Goal: Task Accomplishment & Management: Complete application form

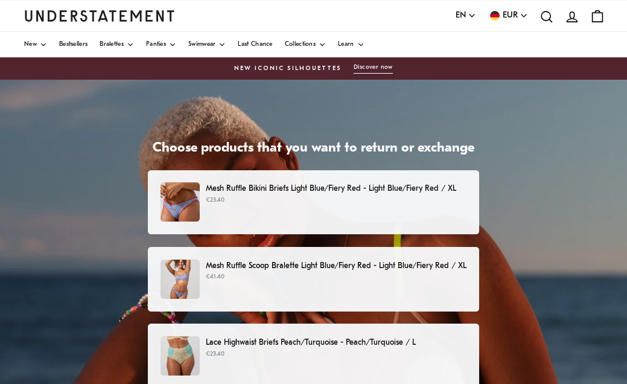
click at [288, 193] on p "Mesh Ruffle Bikini Briefs Light Blue/Fiery Red - Light Blue/Fiery Red / XL" at bounding box center [336, 188] width 261 height 13
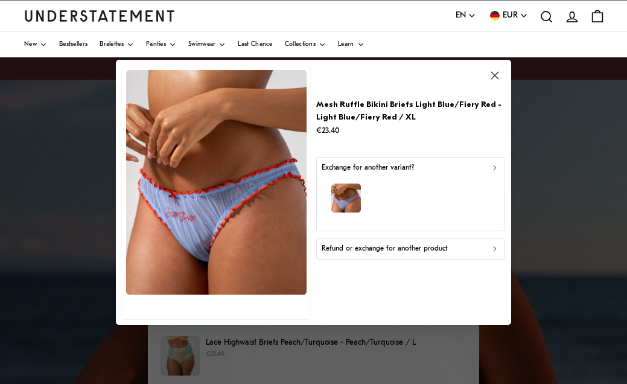
click at [494, 248] on icon "button" at bounding box center [495, 248] width 2 height 4
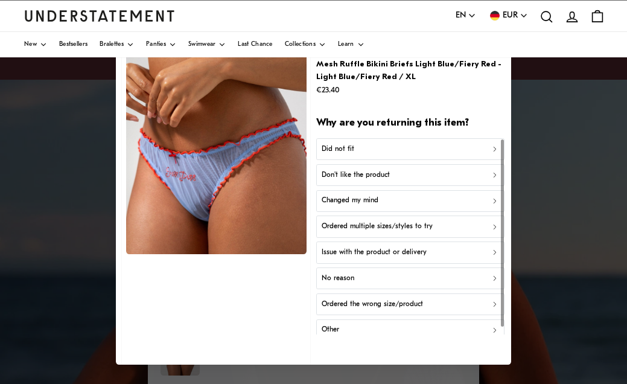
click at [426, 169] on div "Don't like the product" at bounding box center [411, 174] width 178 height 11
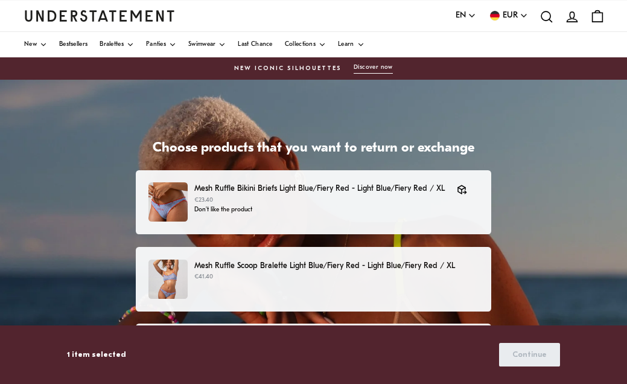
click at [280, 269] on p "Mesh Ruffle Scoop Bralette Light Blue/Fiery Red - Light Blue/Fiery Red / XL" at bounding box center [336, 266] width 284 height 13
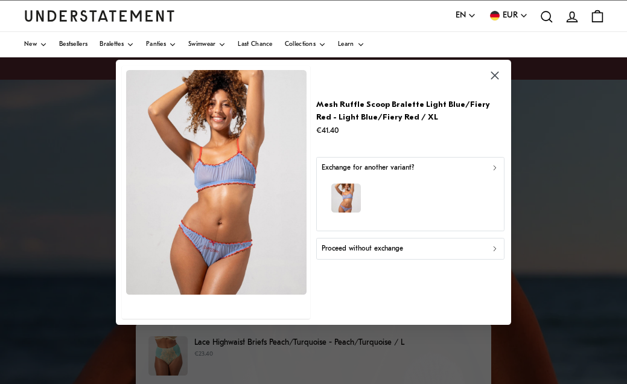
click at [495, 244] on icon "button" at bounding box center [495, 248] width 8 height 8
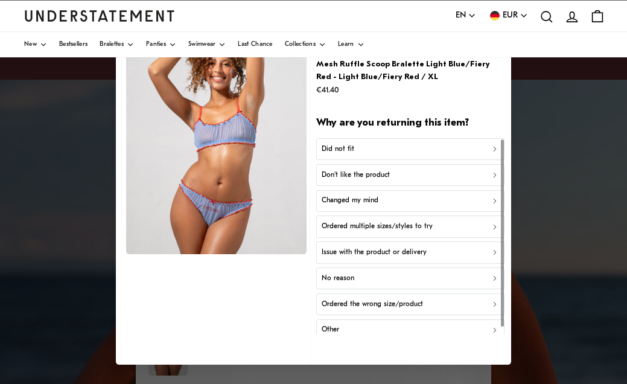
click at [376, 169] on p "Don't like the product" at bounding box center [356, 174] width 68 height 11
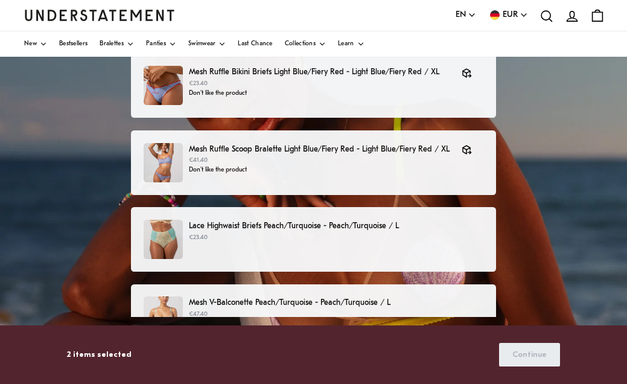
scroll to position [117, 0]
click at [527, 354] on span "Continue" at bounding box center [530, 355] width 34 height 22
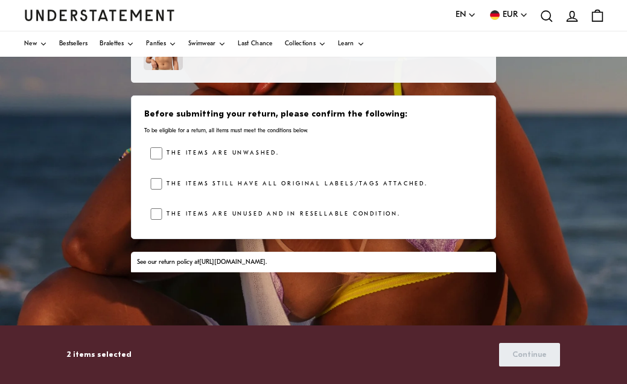
scroll to position [161, 0]
click at [528, 354] on span "Continue" at bounding box center [530, 355] width 34 height 22
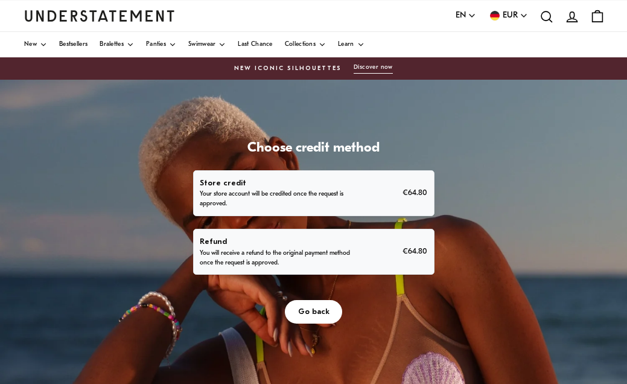
click at [353, 268] on p "You will receive a refund to the original payment method once the request is ap…" at bounding box center [276, 258] width 153 height 19
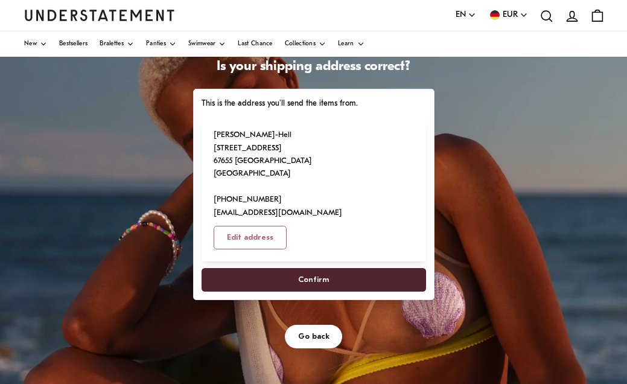
scroll to position [83, 0]
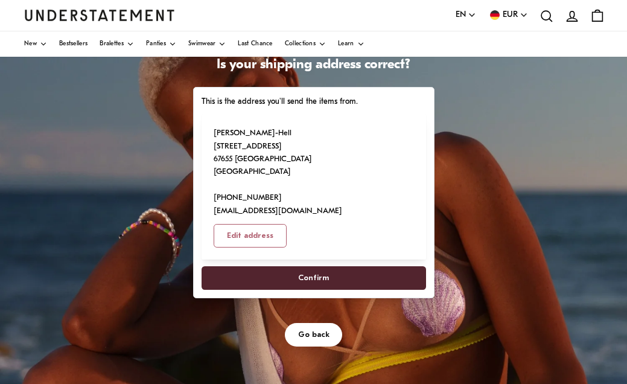
click at [329, 289] on span "Confirm" at bounding box center [313, 278] width 31 height 22
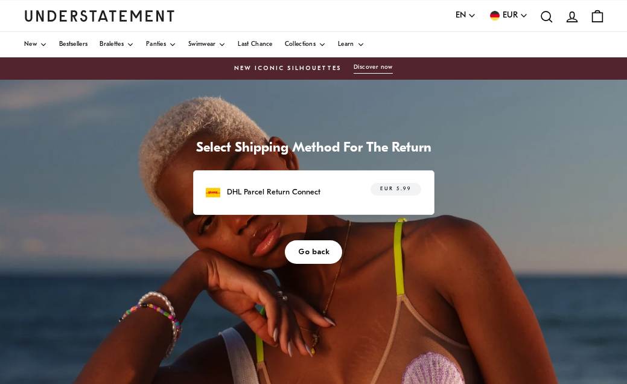
click at [321, 199] on p "DHL Parcel Return Connect" at bounding box center [274, 192] width 94 height 13
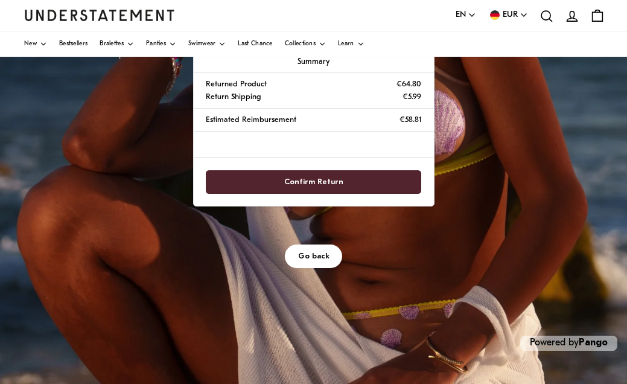
scroll to position [264, 0]
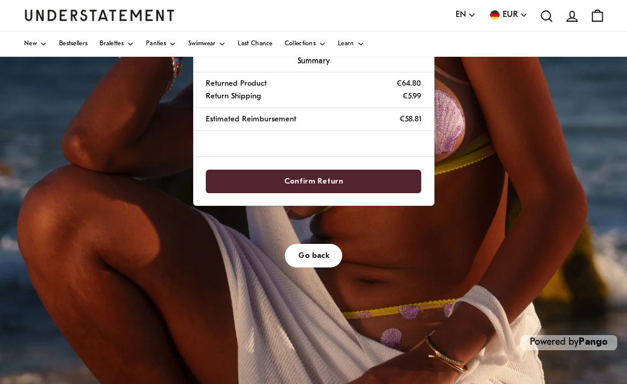
click at [405, 193] on span "Confirm Return" at bounding box center [313, 181] width 189 height 22
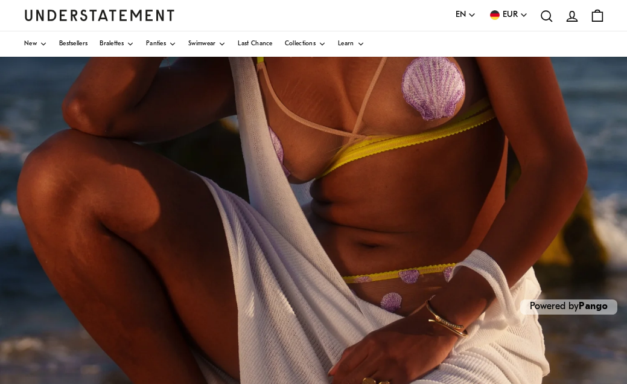
scroll to position [302, 0]
